Goal: Contribute content

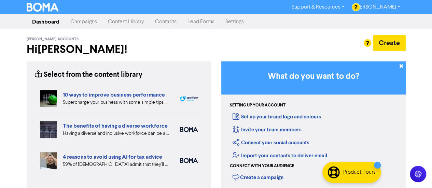
click at [135, 20] on link "Content Library" at bounding box center [125, 22] width 47 height 14
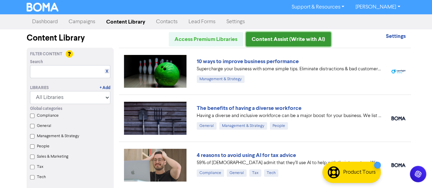
click at [280, 39] on link "Content Assist (Write with AI)" at bounding box center [288, 39] width 85 height 14
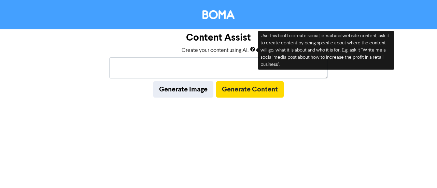
click at [246, 70] on textarea at bounding box center [218, 67] width 219 height 21
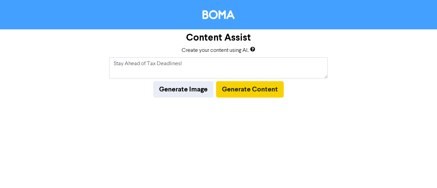
type textarea "Stay Ahead of Tax Deadlines!"
click at [241, 90] on button "Generate Content" at bounding box center [250, 89] width 68 height 16
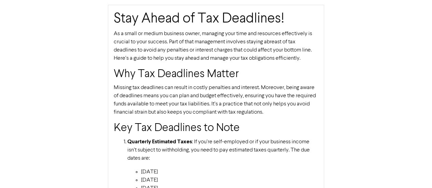
scroll to position [110, 0]
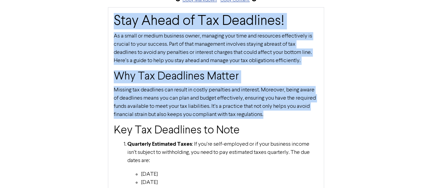
drag, startPoint x: 115, startPoint y: 20, endPoint x: 268, endPoint y: 113, distance: 179.4
copy div "Stay Ahead of Tax Deadlines! As a small or medium business owner, managing your…"
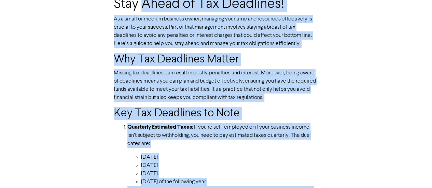
scroll to position [0, 0]
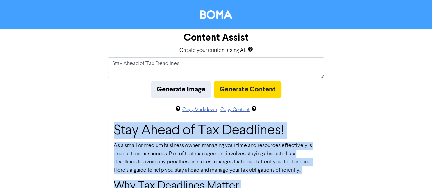
drag, startPoint x: 318, startPoint y: 134, endPoint x: 116, endPoint y: 129, distance: 201.8
copy div "Stay Ahead of Tax Deadlines! As a small or medium business owner, managing your…"
